Goal: Book appointment/travel/reservation

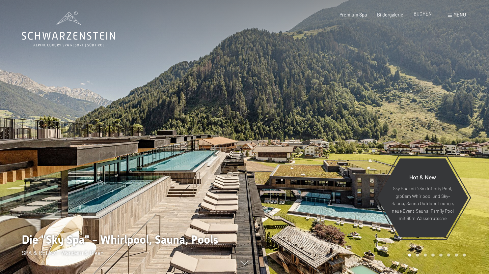
click at [423, 12] on span "BUCHEN" at bounding box center [423, 14] width 18 height 6
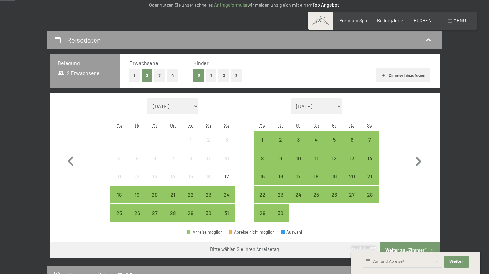
scroll to position [125, 0]
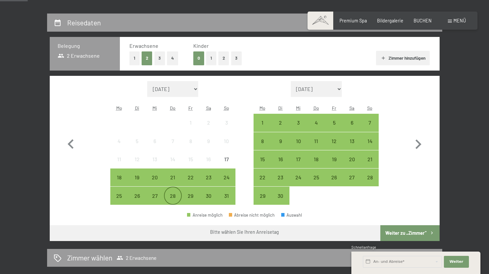
click at [173, 196] on div "28" at bounding box center [173, 201] width 16 height 16
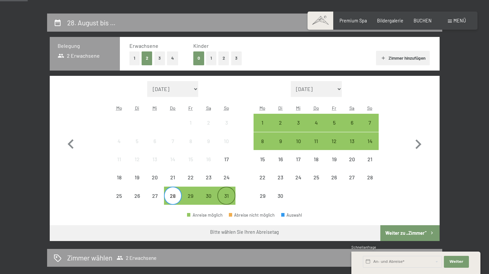
click at [227, 197] on div "31" at bounding box center [226, 201] width 16 height 16
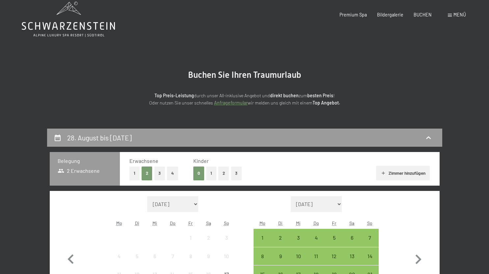
scroll to position [0, 0]
